Goal: Task Accomplishment & Management: Use online tool/utility

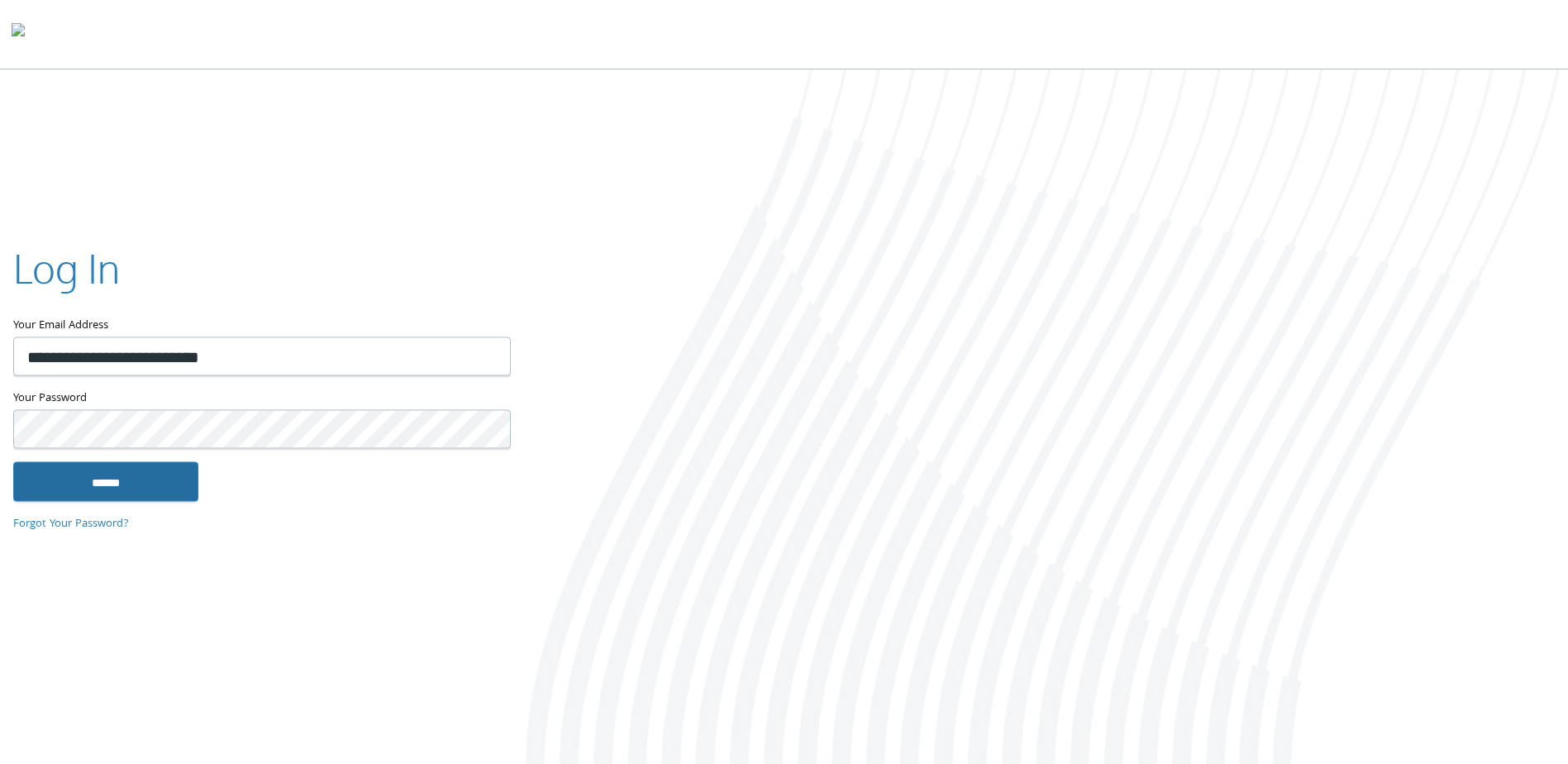
click at [149, 473] on input "******" at bounding box center [105, 482] width 185 height 40
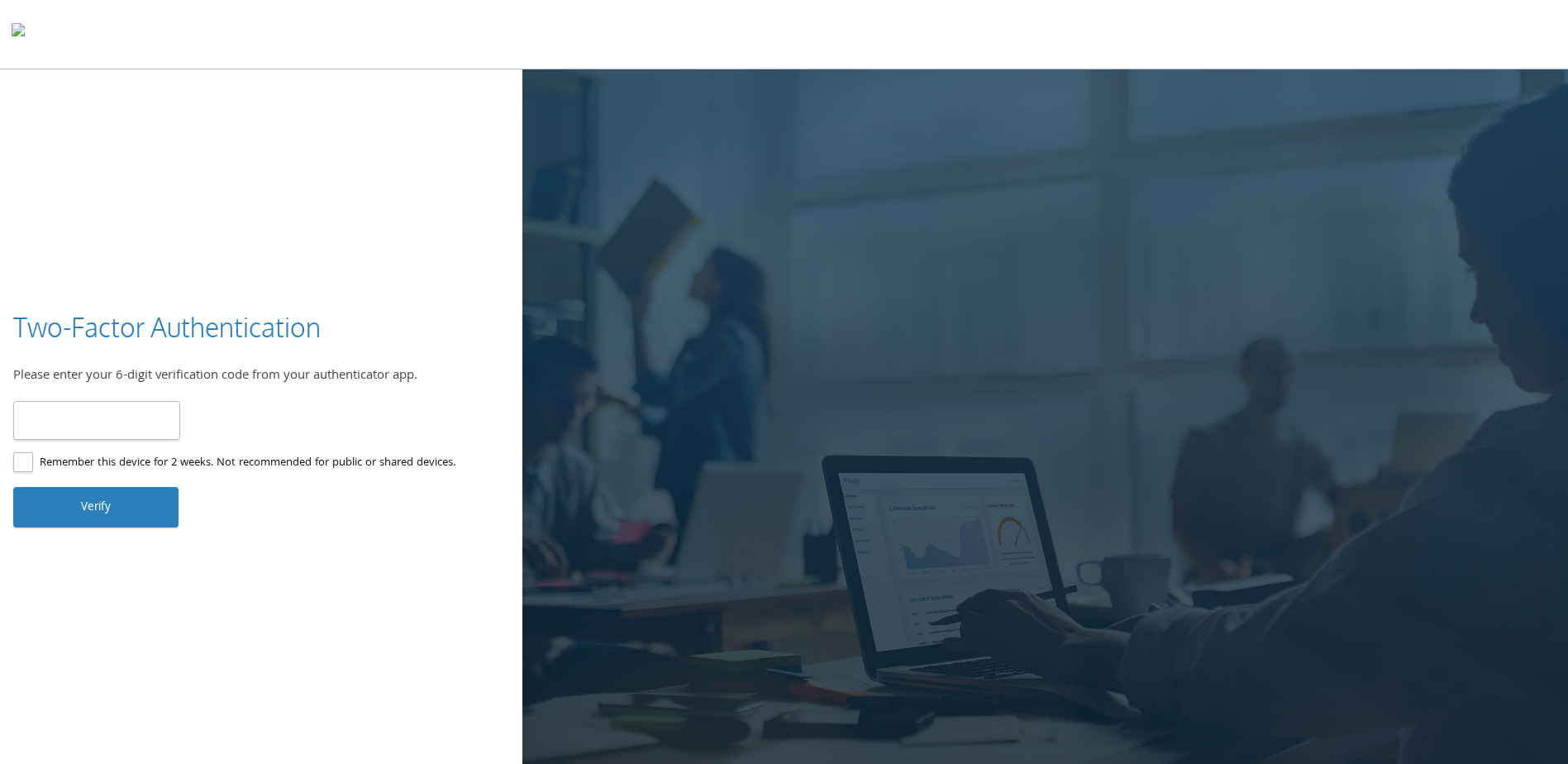
click at [271, 463] on label "Remember this device for 2 weeks. Not recommended for public or shared devices." at bounding box center [234, 463] width 442 height 21
click at [89, 411] on input "number" at bounding box center [96, 420] width 167 height 39
type input "******"
